Goal: Obtain resource: Download file/media

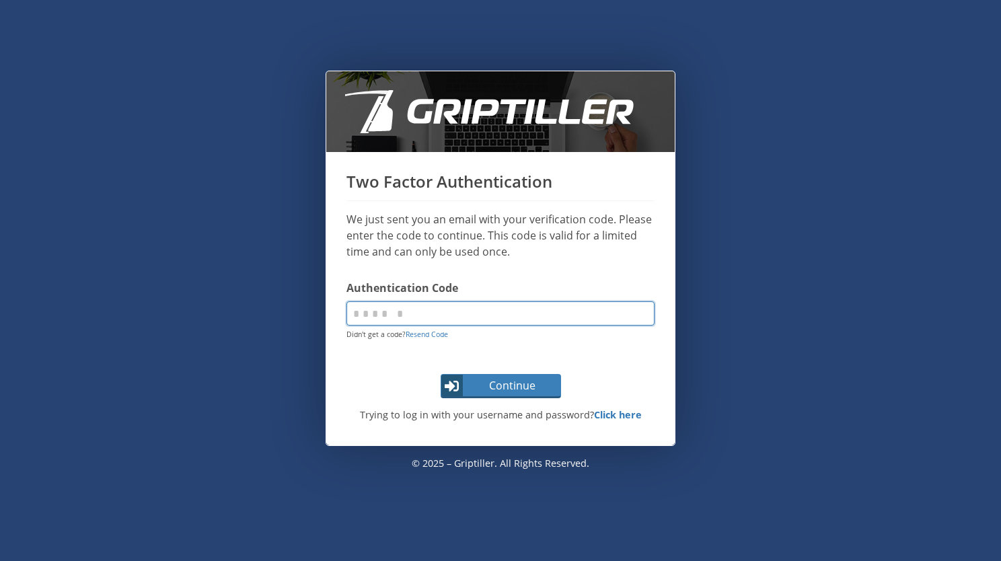
paste input "******"
type input "******"
click at [490, 386] on span "Continue" at bounding box center [512, 385] width 95 height 16
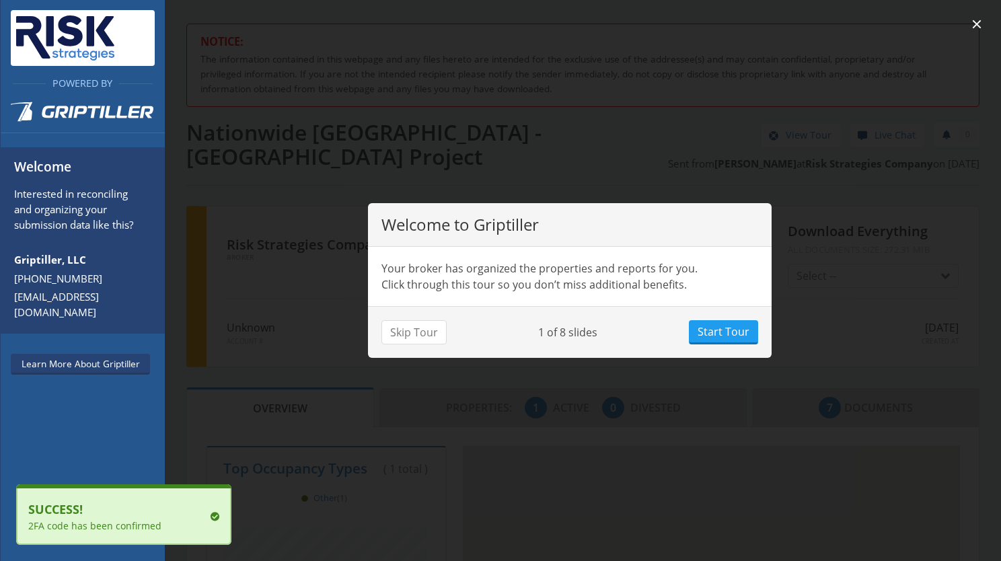
scroll to position [118, 362]
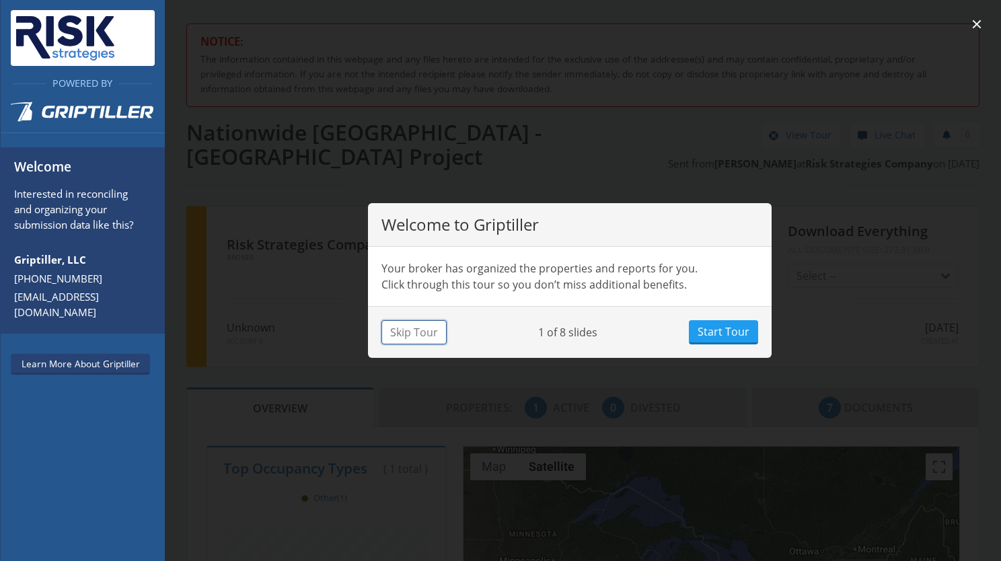
click at [431, 335] on button "Skip Tour" at bounding box center [413, 332] width 65 height 24
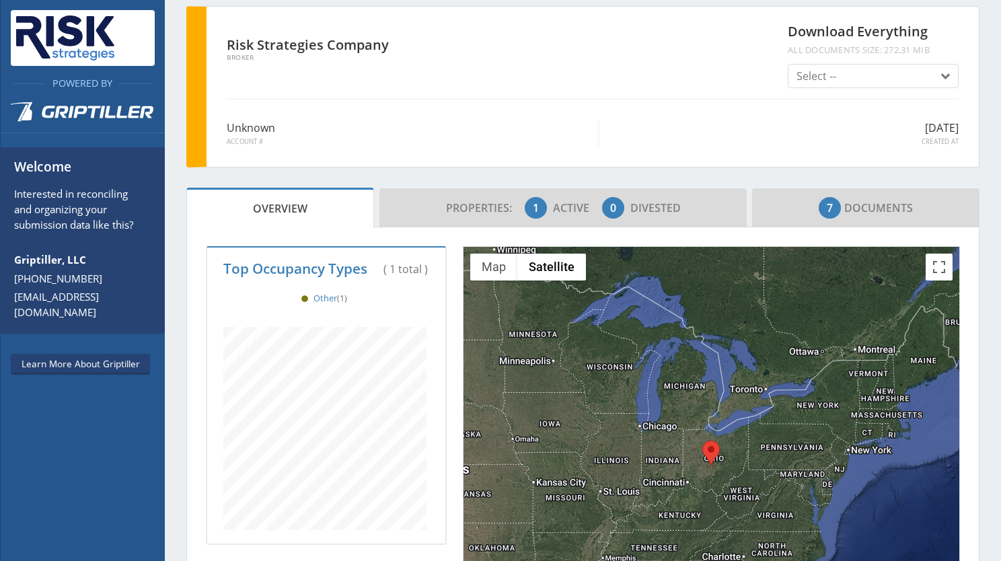
scroll to position [202, 0]
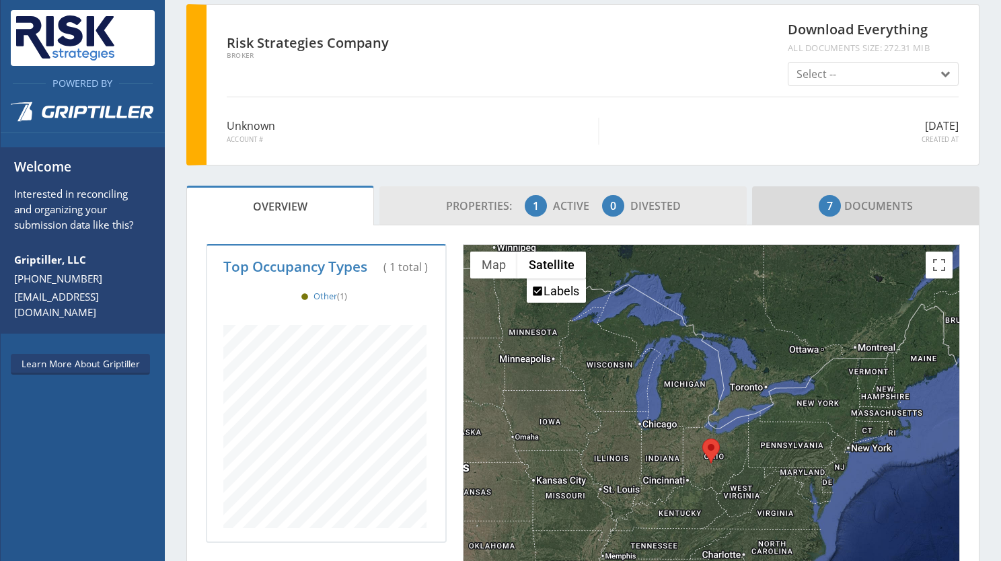
click at [553, 206] on span "Active" at bounding box center [576, 205] width 46 height 15
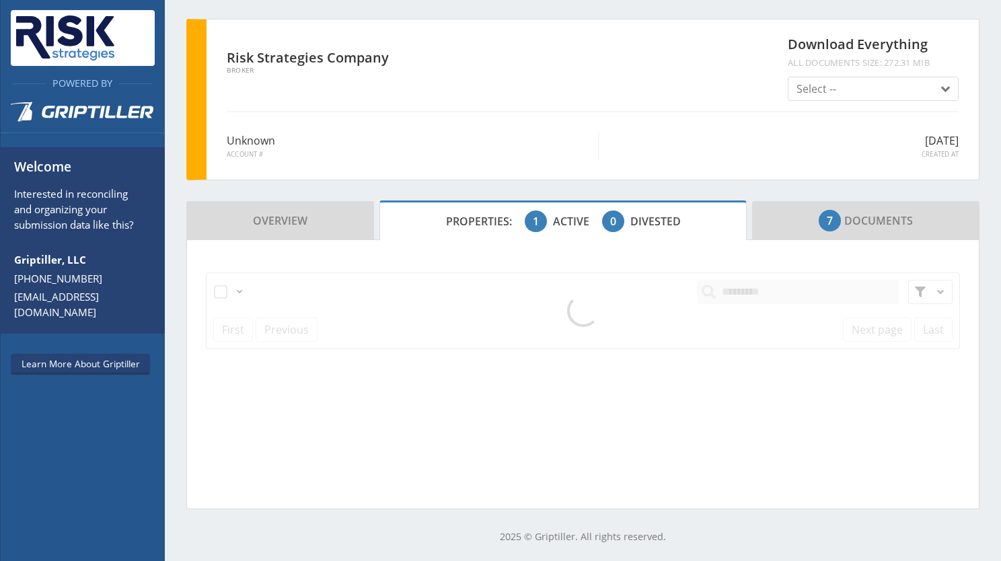
scroll to position [185, 0]
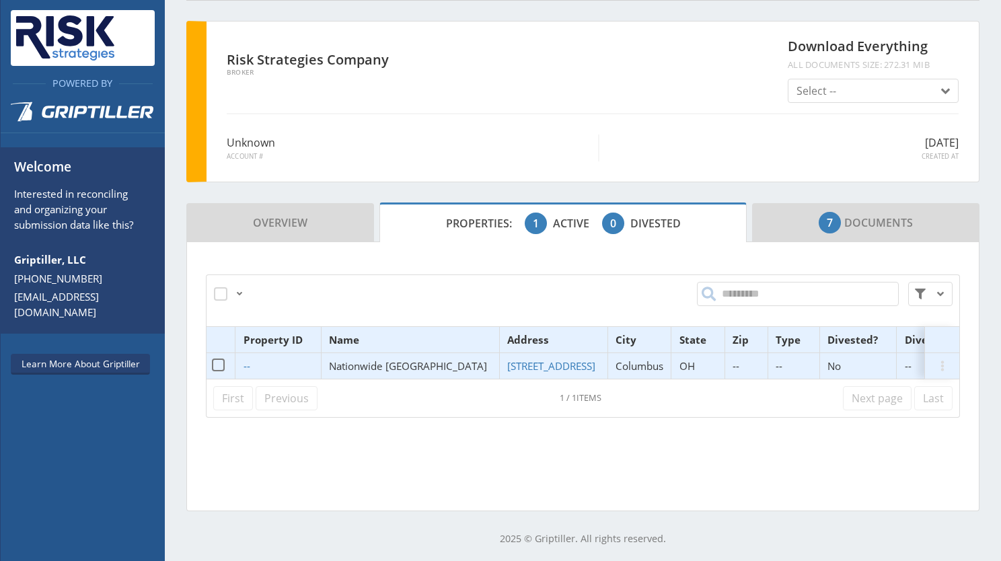
click at [418, 359] on span "Nationwide [GEOGRAPHIC_DATA]" at bounding box center [408, 365] width 158 height 13
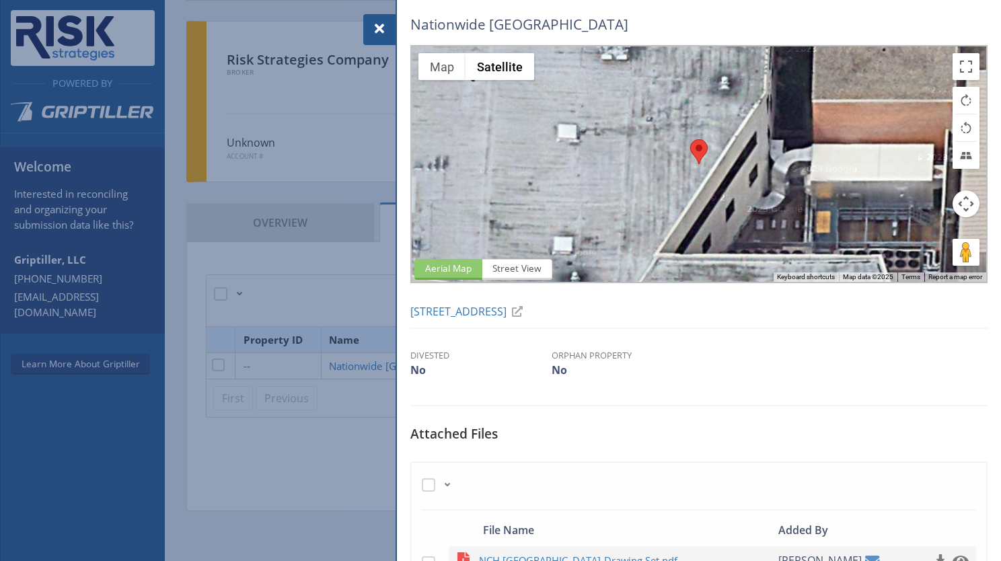
click at [314, 257] on div at bounding box center [500, 280] width 1001 height 561
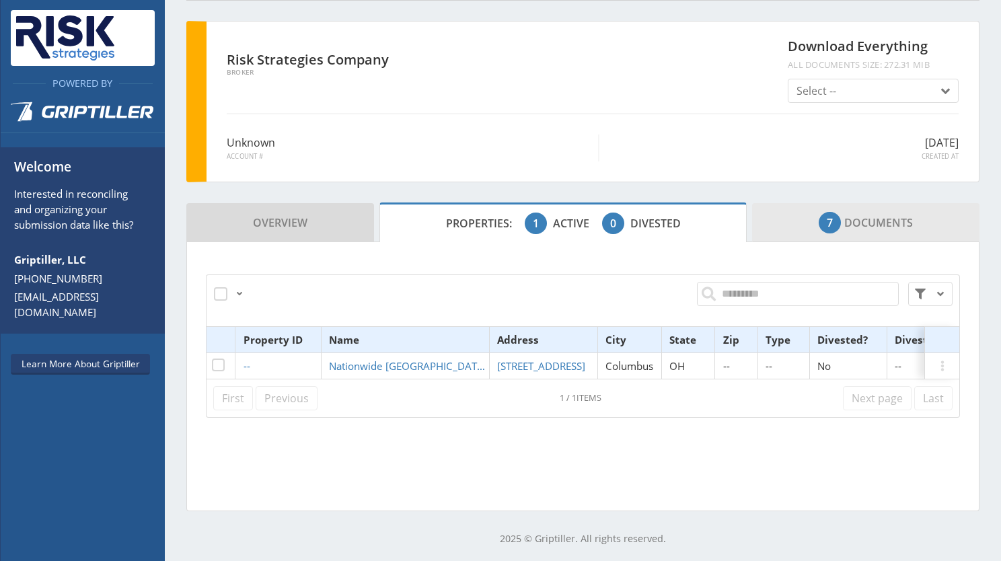
click at [819, 220] on span "7" at bounding box center [830, 223] width 22 height 22
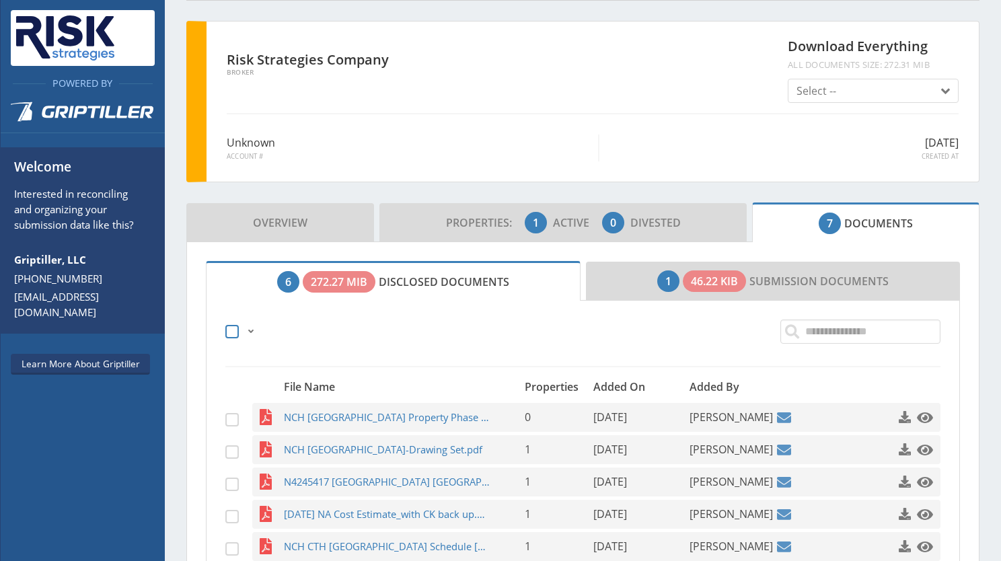
click at [229, 325] on span at bounding box center [231, 331] width 13 height 13
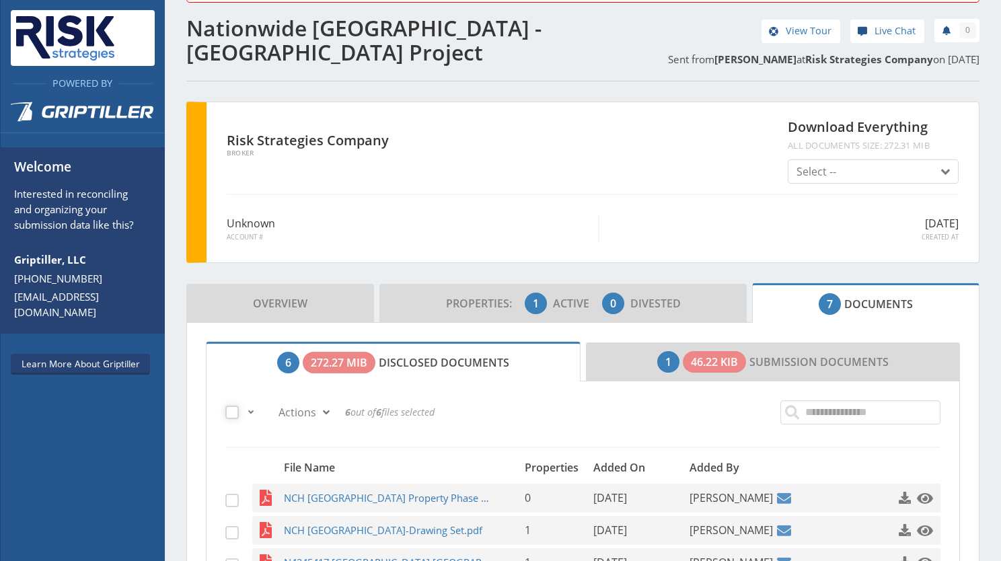
scroll to position [75, 0]
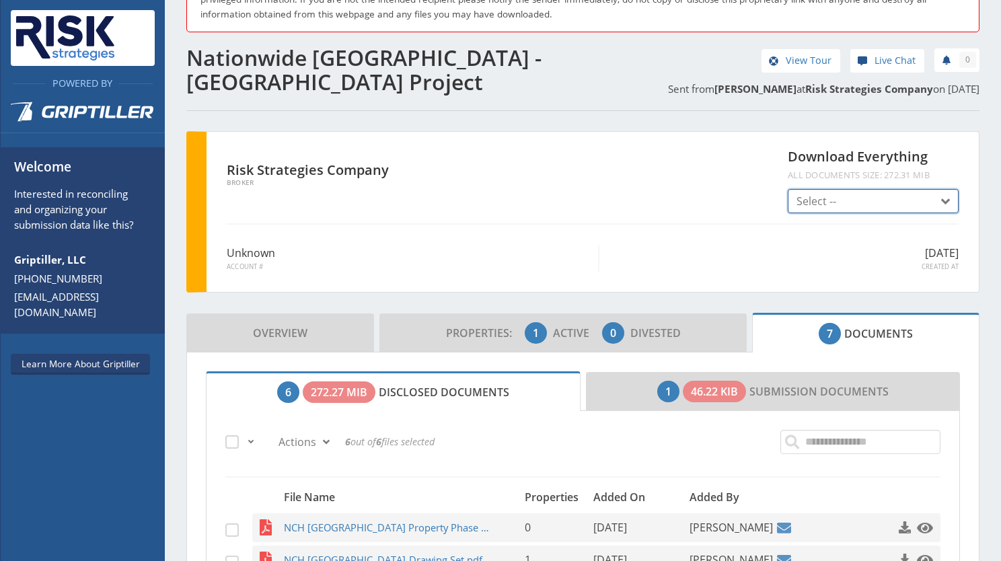
click at [934, 196] on span "button" at bounding box center [942, 202] width 16 height 16
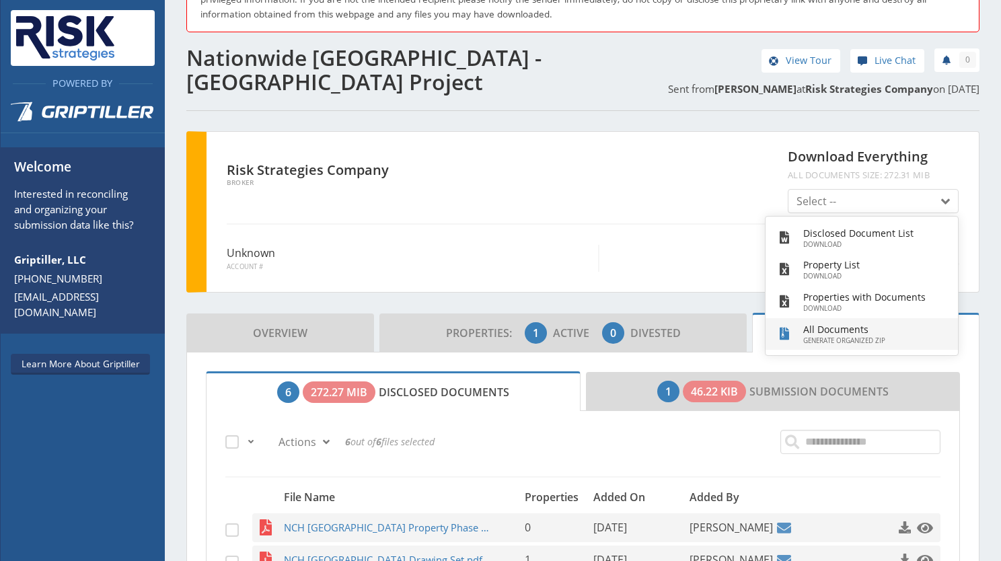
click at [830, 336] on small "Generate Organized Zip" at bounding box center [864, 341] width 122 height 10
